Goal: Information Seeking & Learning: Learn about a topic

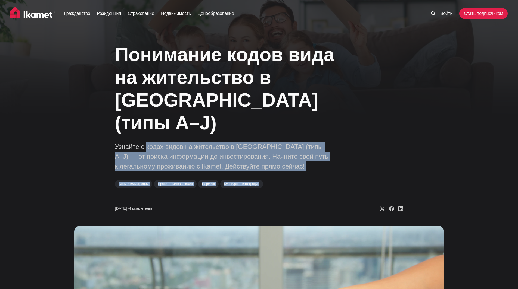
drag, startPoint x: 143, startPoint y: 127, endPoint x: 286, endPoint y: 149, distance: 145.0
click at [286, 149] on div "Понимание кодов вида на жительство в Турции (типы A–J) Узнайте о кодах видов на…" at bounding box center [259, 125] width 288 height 174
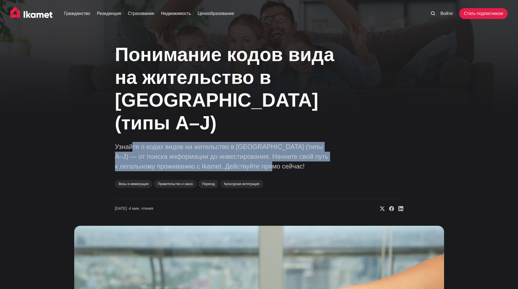
drag, startPoint x: 301, startPoint y: 148, endPoint x: 129, endPoint y: 127, distance: 172.7
click at [129, 142] on p "Узнайте о кодах видов на жительство в Турции (типы A–J) — от поиска информации …" at bounding box center [223, 156] width 217 height 29
click at [129, 143] on font "Узнайте о кодах видов на жительство в Турции (типы A–J) — от поиска информации …" at bounding box center [221, 156] width 213 height 27
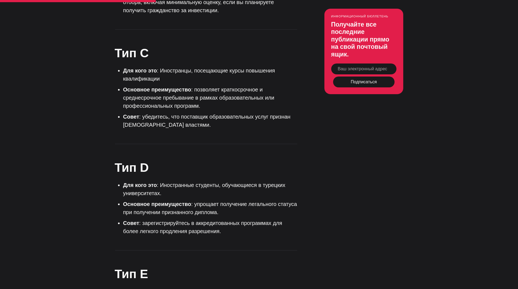
scroll to position [897, 0]
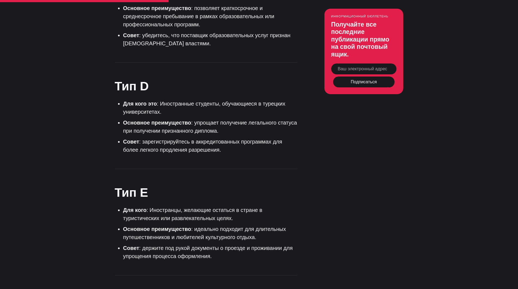
drag, startPoint x: 169, startPoint y: 177, endPoint x: 250, endPoint y: 189, distance: 81.3
click at [250, 206] on li "Для кого : Иностранцы, желающие остаться в стране в туристических или развлекат…" at bounding box center [210, 214] width 174 height 16
drag, startPoint x: 257, startPoint y: 189, endPoint x: 152, endPoint y: 179, distance: 105.9
click at [152, 206] on li "Для кого : Иностранцы, желающие остаться в стране в туристических или развлекат…" at bounding box center [210, 214] width 174 height 16
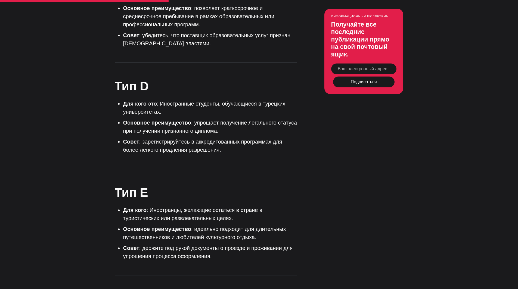
click at [152, 207] on font ": Иностранцы, желающие остаться в стране в туристических или развлекательных це…" at bounding box center [192, 214] width 139 height 14
drag, startPoint x: 194, startPoint y: 198, endPoint x: 269, endPoint y: 206, distance: 74.6
click at [269, 225] on li "Основное преимущество : идеально подходит для длительных путешественников и люб…" at bounding box center [210, 233] width 174 height 16
drag, startPoint x: 277, startPoint y: 208, endPoint x: 124, endPoint y: 199, distance: 153.0
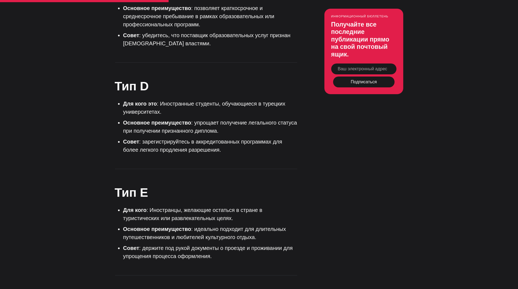
click at [124, 225] on li "Основное преимущество : идеально подходит для длительных путешественников и люб…" at bounding box center [210, 233] width 174 height 16
click at [124, 226] on font "Основное преимущество" at bounding box center [157, 229] width 68 height 6
drag, startPoint x: 122, startPoint y: 198, endPoint x: 242, endPoint y: 229, distance: 123.5
click at [242, 229] on ul "Для кого : Иностранцы, желающие остаться в стране в туристических или развлекат…" at bounding box center [208, 233] width 178 height 54
click at [232, 244] on li "Совет : держите под рукой документы о проезде и проживании для упрощения процес…" at bounding box center [210, 252] width 174 height 16
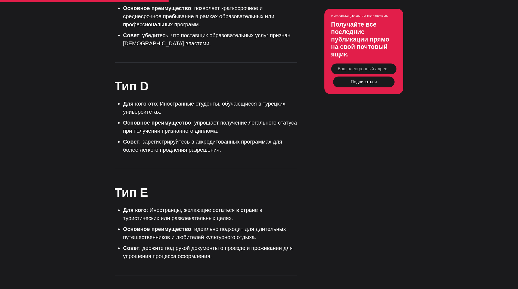
drag, startPoint x: 251, startPoint y: 227, endPoint x: 125, endPoint y: 178, distance: 135.7
click at [125, 206] on ul "Для кого : Иностранцы, желающие остаться в стране в туристических или развлекат…" at bounding box center [208, 233] width 178 height 54
click at [125, 207] on font "Для кого" at bounding box center [134, 210] width 23 height 6
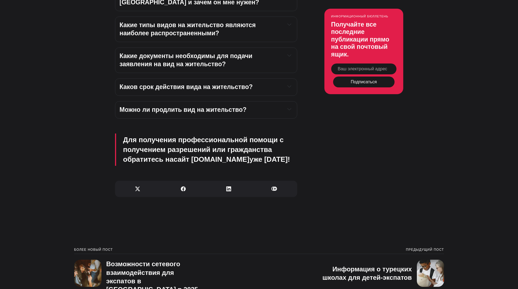
scroll to position [2120, 0]
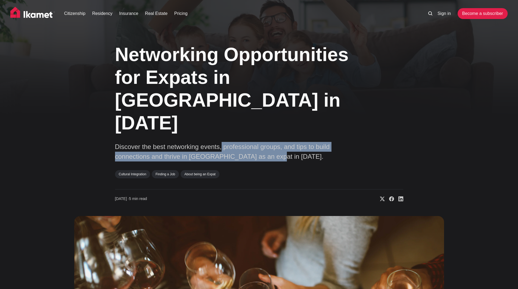
drag, startPoint x: 221, startPoint y: 124, endPoint x: 313, endPoint y: 131, distance: 92.7
click at [313, 142] on p "Discover the best networking events, professional groups, and tips to build con…" at bounding box center [223, 152] width 217 height 20
click at [314, 142] on p "Discover the best networking events, professional groups, and tips to build con…" at bounding box center [223, 152] width 217 height 20
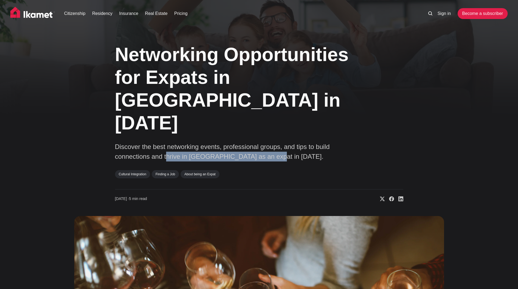
drag, startPoint x: 197, startPoint y: 137, endPoint x: 168, endPoint y: 136, distance: 28.8
click at [168, 142] on p "Discover the best networking events, professional groups, and tips to build con…" at bounding box center [223, 152] width 217 height 20
click at [167, 142] on p "Discover the best networking events, professional groups, and tips to build con…" at bounding box center [223, 152] width 217 height 20
